Goal: Task Accomplishment & Management: Manage account settings

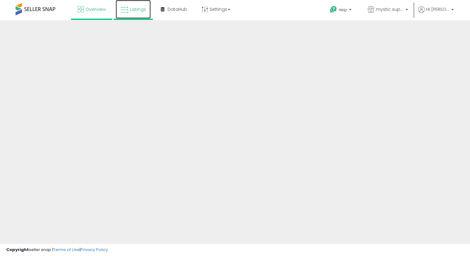
click at [131, 7] on span "Listings" at bounding box center [138, 9] width 16 height 6
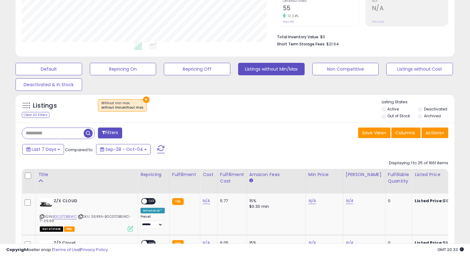
scroll to position [240, 0]
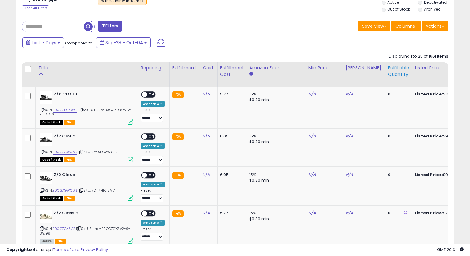
click at [392, 67] on div "Fulfillable Quantity" at bounding box center [398, 71] width 21 height 13
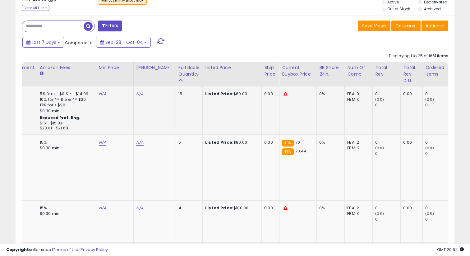
scroll to position [0, 0]
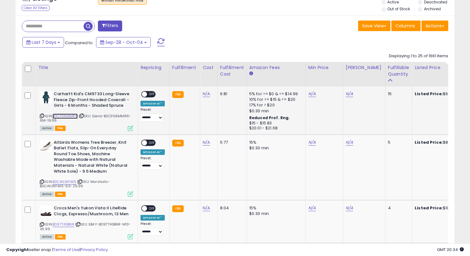
click at [74, 117] on link "B0CFG6MMR6" at bounding box center [65, 115] width 25 height 5
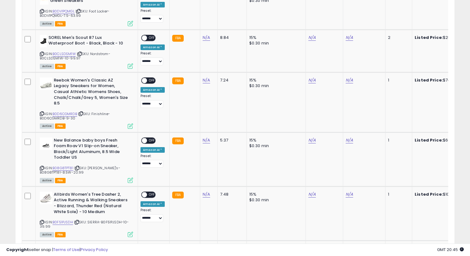
scroll to position [901, 0]
